Goal: Task Accomplishment & Management: Complete application form

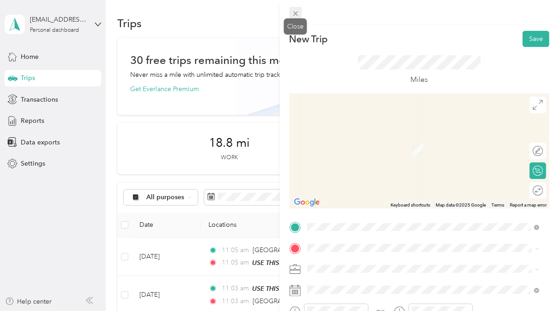
click at [293, 14] on icon at bounding box center [296, 14] width 8 height 8
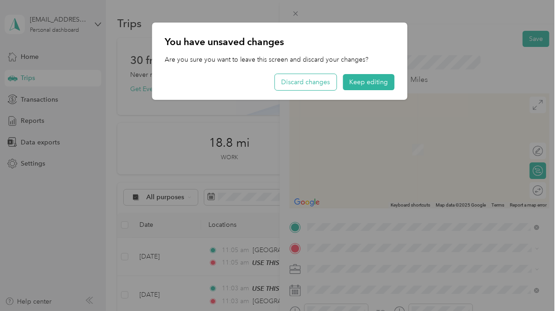
click at [316, 82] on button "Discard changes" at bounding box center [306, 82] width 62 height 16
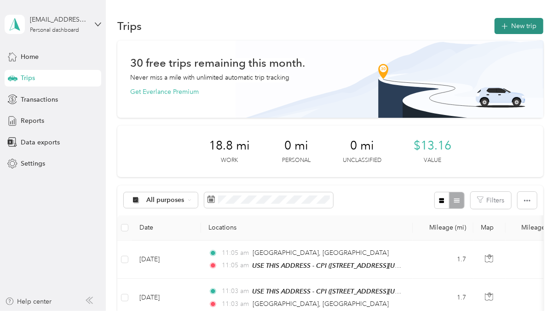
click at [520, 25] on button "New trip" at bounding box center [518, 26] width 49 height 16
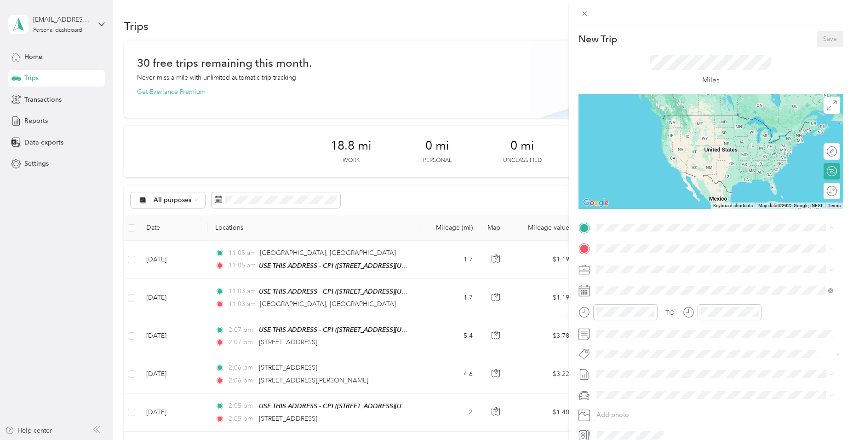
click at [558, 281] on div "TEAM USE THIS ADDRESS - CPI [STREET_ADDRESS][US_STATE]" at bounding box center [715, 271] width 230 height 26
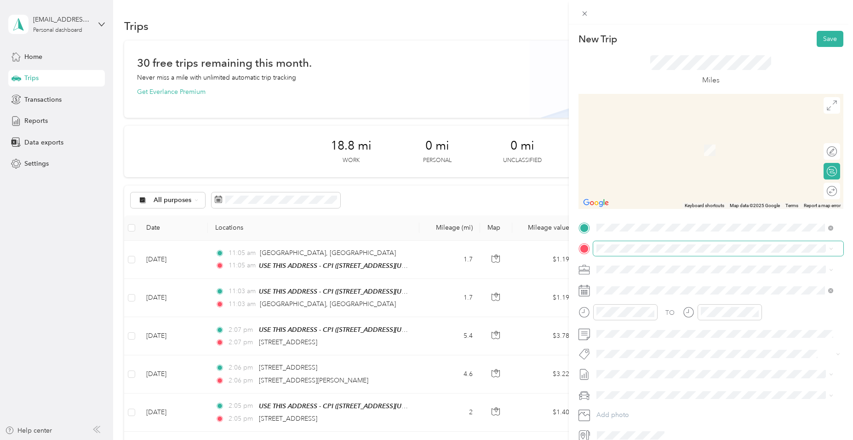
click at [558, 243] on span at bounding box center [718, 248] width 250 height 15
click at [558, 283] on span "[STREET_ADDRESS][PERSON_NAME][US_STATE]" at bounding box center [685, 281] width 143 height 8
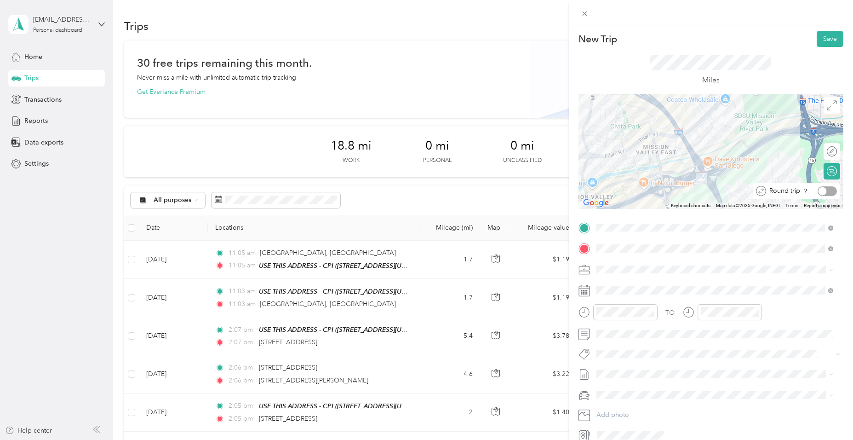
click at [558, 194] on div at bounding box center [827, 191] width 19 height 10
click at [558, 282] on div "TO Add photo" at bounding box center [711, 331] width 265 height 222
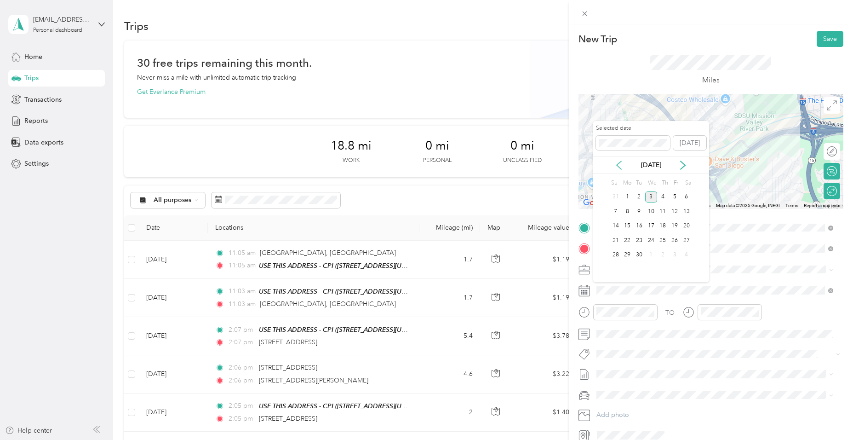
click at [558, 167] on icon at bounding box center [619, 165] width 9 height 9
click at [558, 253] on div "28" at bounding box center [663, 254] width 12 height 11
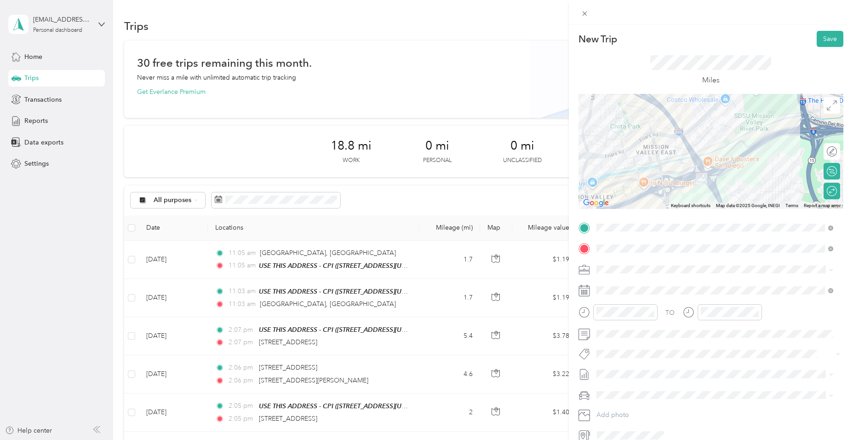
scroll to position [11, 0]
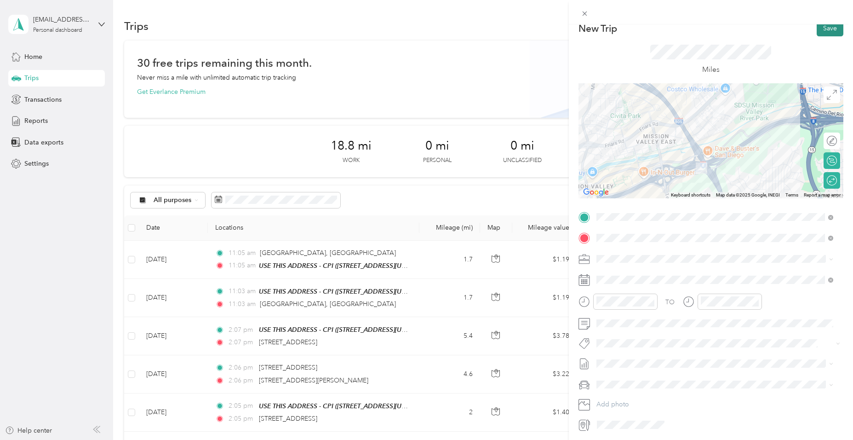
click at [558, 31] on button "Save" at bounding box center [830, 28] width 27 height 16
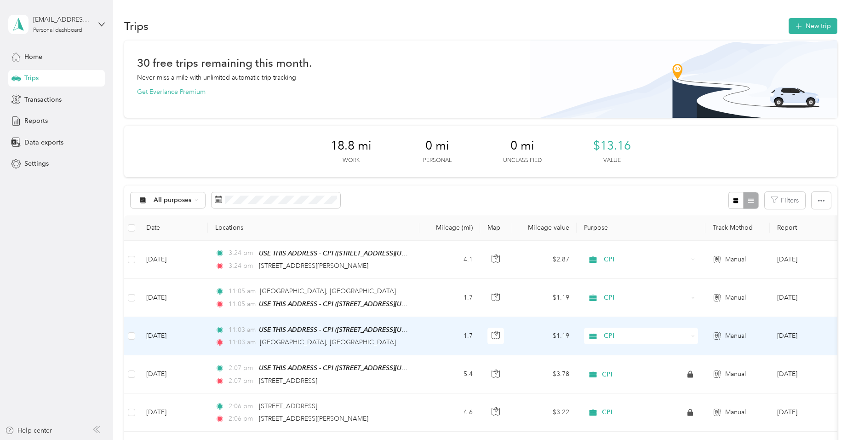
click at [451, 310] on td "1.7" at bounding box center [449, 336] width 61 height 38
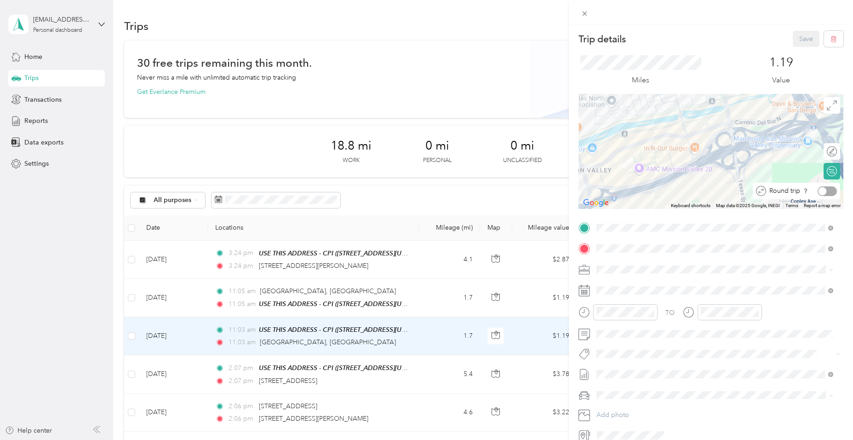
click at [558, 189] on div at bounding box center [827, 191] width 19 height 10
click at [558, 39] on button "Save" at bounding box center [806, 39] width 27 height 16
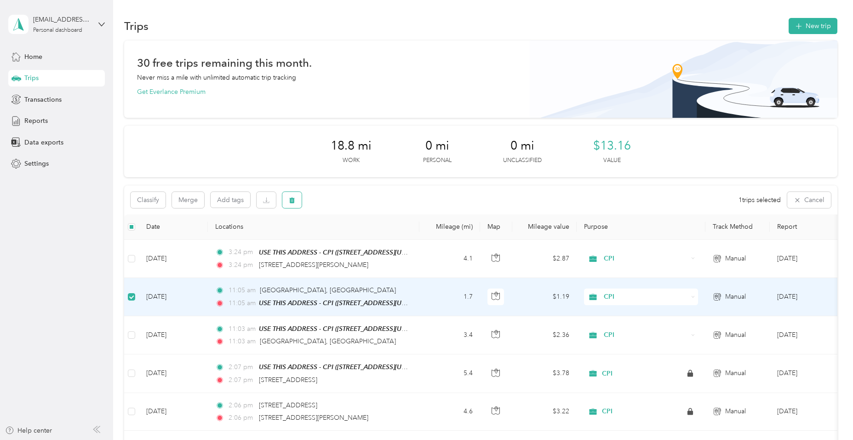
click at [292, 196] on span "button" at bounding box center [292, 200] width 6 height 8
click at [357, 237] on button "Yes" at bounding box center [360, 238] width 18 height 15
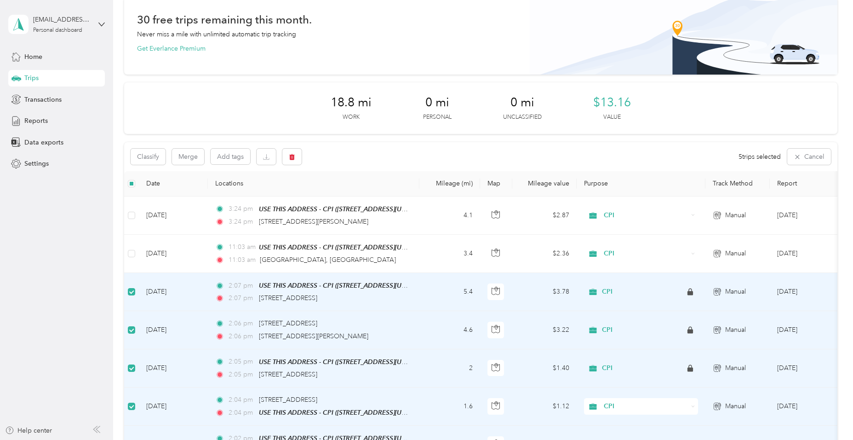
scroll to position [43, 0]
click at [290, 160] on icon "button" at bounding box center [292, 157] width 6 height 6
click at [359, 198] on button "Yes" at bounding box center [360, 195] width 18 height 15
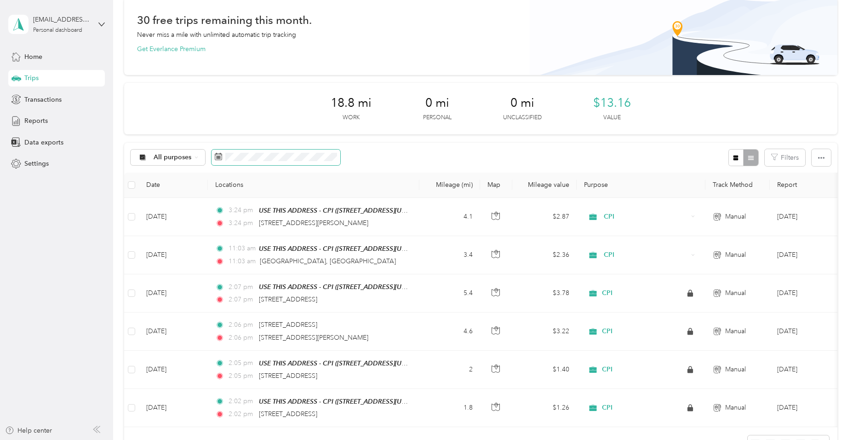
click at [299, 152] on span at bounding box center [276, 157] width 129 height 16
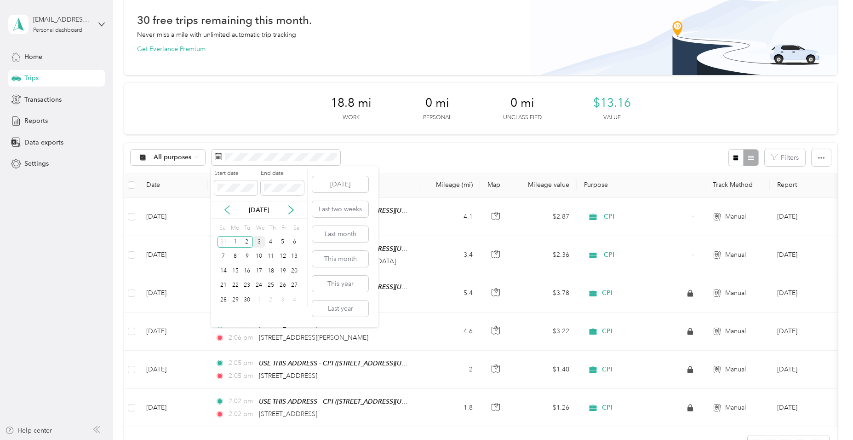
click at [229, 207] on icon at bounding box center [227, 209] width 9 height 9
click at [282, 242] on div "1" at bounding box center [283, 241] width 12 height 11
click at [224, 310] on div "31" at bounding box center [224, 314] width 12 height 11
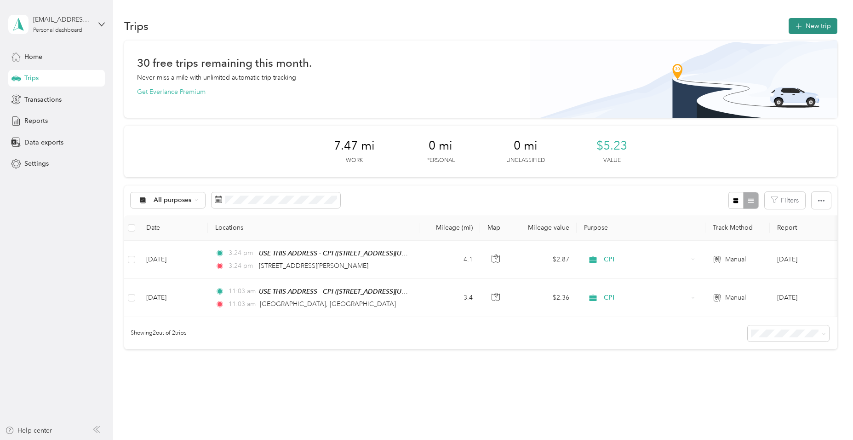
click at [558, 22] on button "New trip" at bounding box center [813, 26] width 49 height 16
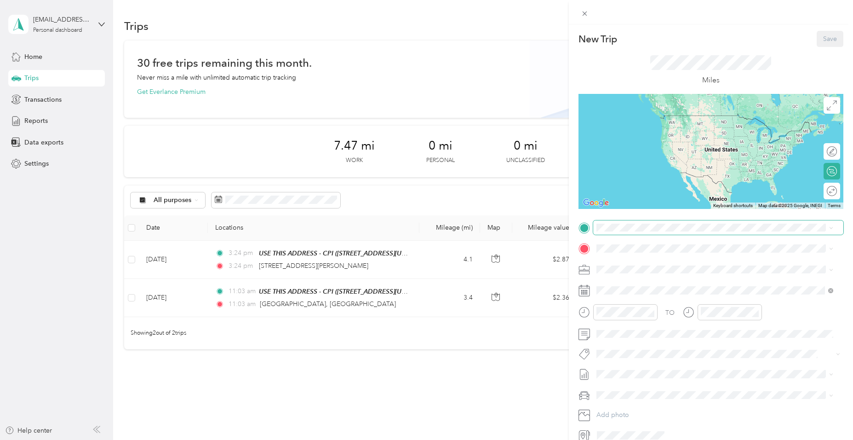
click at [558, 233] on span at bounding box center [718, 227] width 250 height 15
click at [558, 278] on span "[STREET_ADDRESS][US_STATE]" at bounding box center [660, 278] width 92 height 8
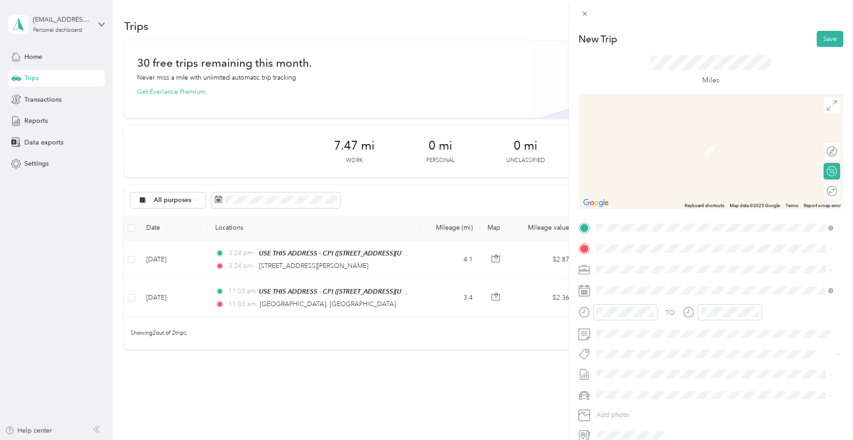
click at [558, 285] on span "[STREET_ADDRESS][PERSON_NAME][US_STATE]" at bounding box center [685, 280] width 143 height 8
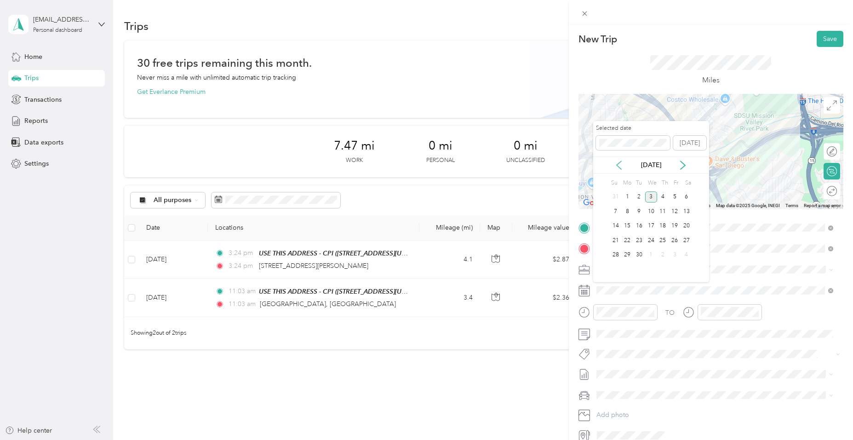
click at [558, 164] on icon at bounding box center [619, 165] width 9 height 9
click at [558, 257] on div "27" at bounding box center [651, 254] width 12 height 11
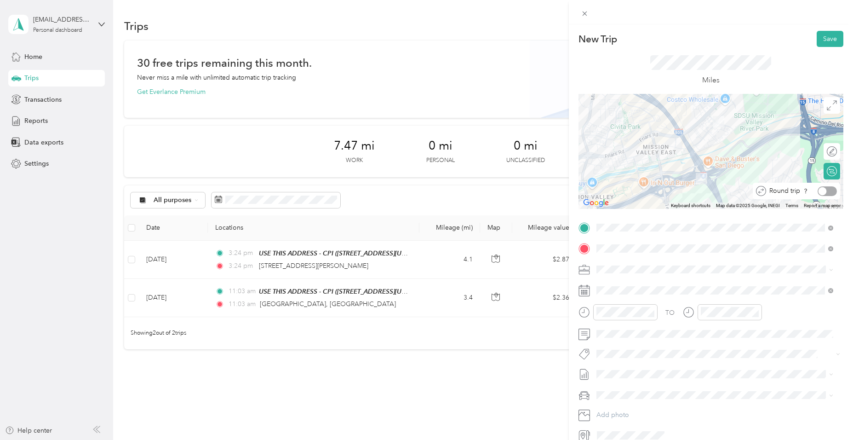
click at [558, 191] on div at bounding box center [823, 191] width 8 height 8
click at [558, 34] on button "Save" at bounding box center [830, 39] width 27 height 16
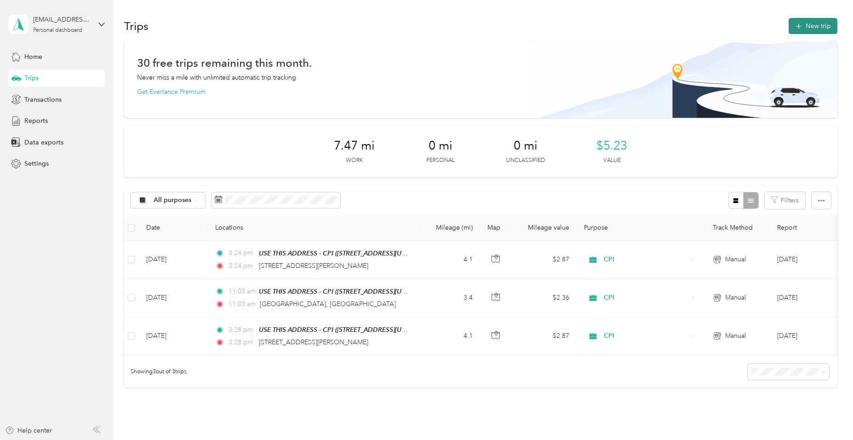
click at [558, 21] on button "New trip" at bounding box center [813, 26] width 49 height 16
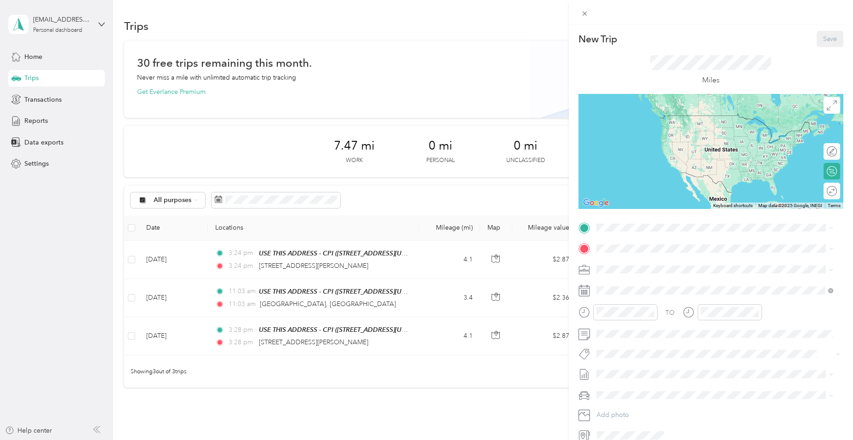
click at [558, 284] on li "TEAM USE THIS ADDRESS - CPI [STREET_ADDRESS][US_STATE]" at bounding box center [714, 271] width 243 height 32
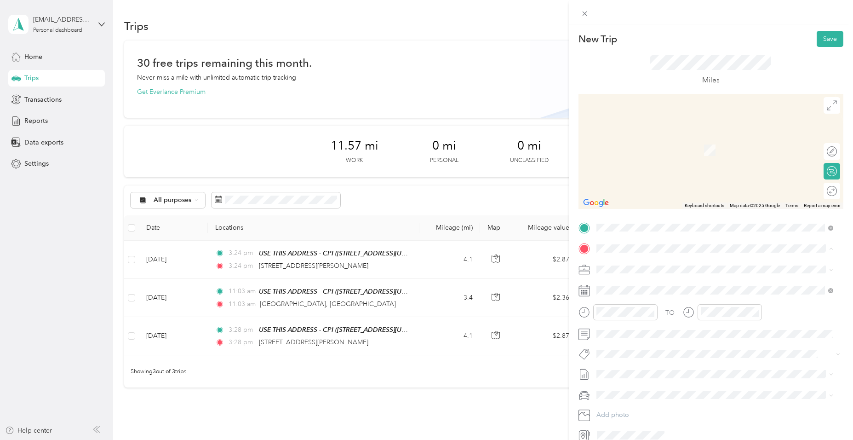
click at [558, 286] on span "[STREET_ADDRESS][PERSON_NAME][US_STATE]" at bounding box center [685, 281] width 143 height 8
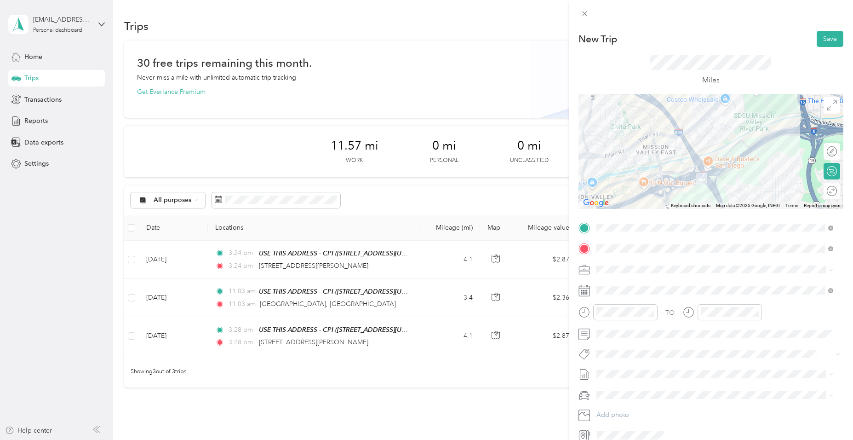
click at [558, 191] on div "Round trip" at bounding box center [832, 191] width 17 height 17
click at [558, 190] on div at bounding box center [827, 191] width 19 height 10
click at [558, 310] on span at bounding box center [718, 334] width 250 height 15
click at [558, 44] on button "Save" at bounding box center [830, 39] width 27 height 16
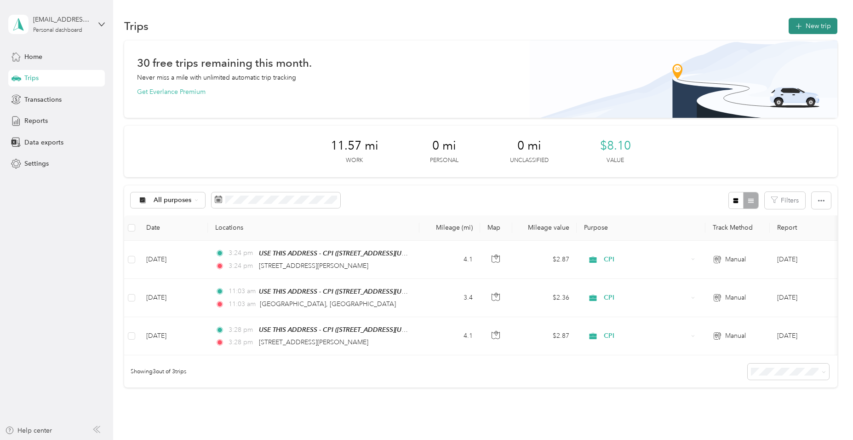
click at [558, 20] on button "New trip" at bounding box center [813, 26] width 49 height 16
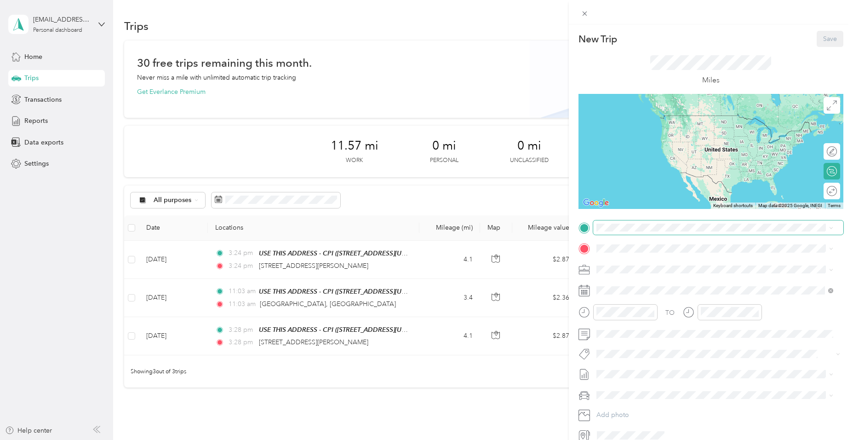
click at [558, 221] on span at bounding box center [718, 227] width 250 height 15
click at [558, 267] on strong "USE THIS ADDRESS - CPI" at bounding box center [683, 265] width 76 height 8
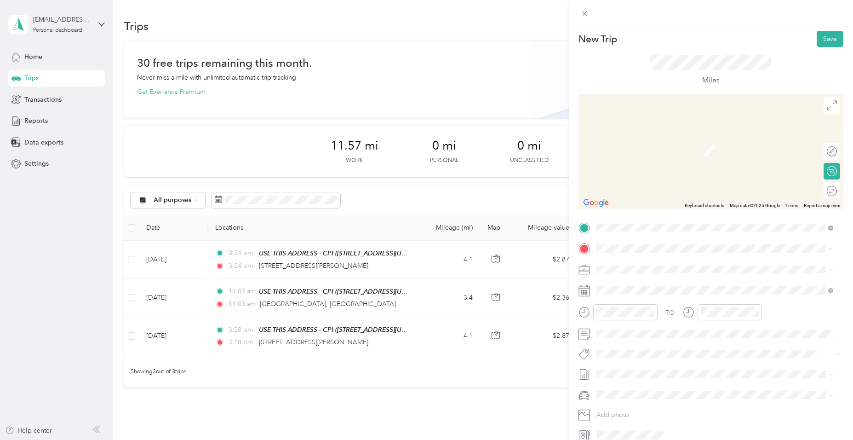
click at [558, 284] on span "[STREET_ADDRESS][PERSON_NAME][US_STATE]" at bounding box center [685, 281] width 143 height 8
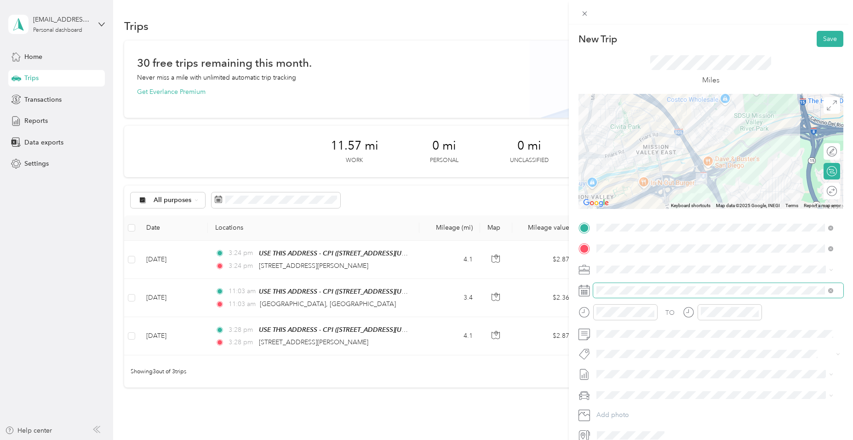
click at [558, 285] on span at bounding box center [718, 290] width 250 height 15
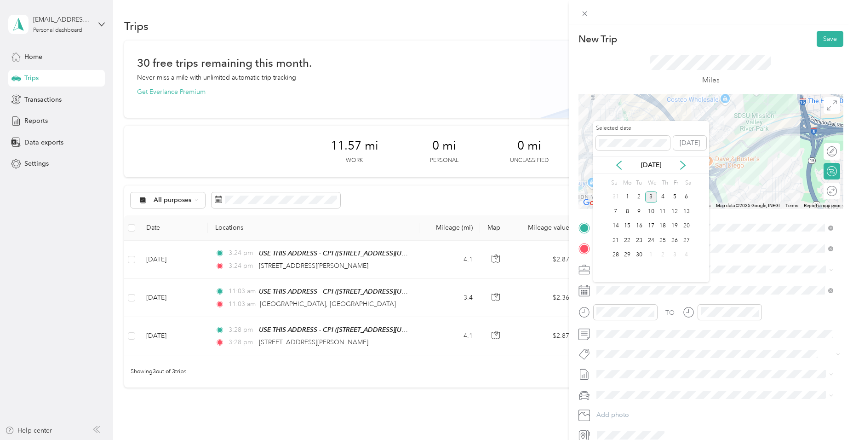
click at [558, 166] on div "[DATE]" at bounding box center [651, 165] width 116 height 10
click at [558, 164] on icon at bounding box center [619, 165] width 9 height 9
click at [558, 254] on div "26" at bounding box center [639, 254] width 12 height 11
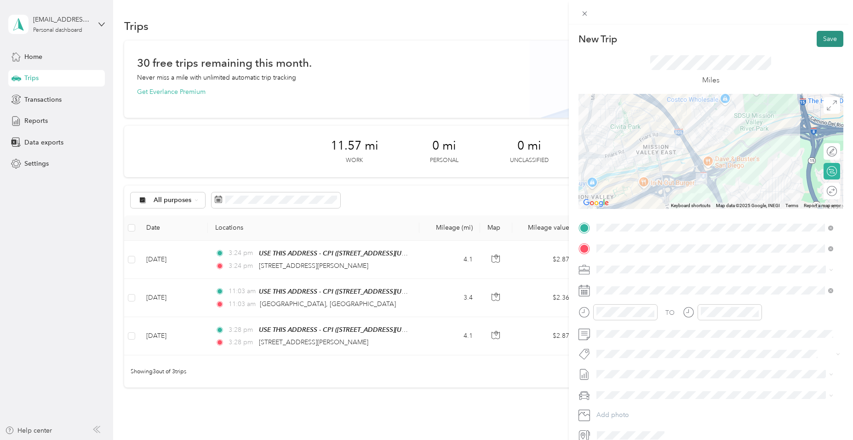
click at [558, 42] on button "Save" at bounding box center [830, 39] width 27 height 16
